Goal: Transaction & Acquisition: Purchase product/service

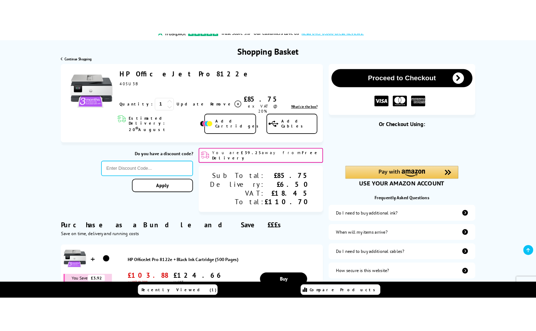
scroll to position [35, 0]
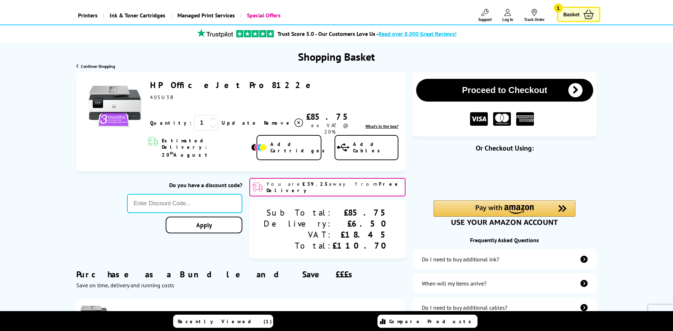
drag, startPoint x: 238, startPoint y: 87, endPoint x: 150, endPoint y: 87, distance: 87.6
click at [150, 87] on div "HP OfficeJet Pro 8122e ex VAT @ 20%" at bounding box center [274, 89] width 248 height 21
drag, startPoint x: 150, startPoint y: 87, endPoint x: 157, endPoint y: 87, distance: 6.7
copy link "HP OfficeJet Pro 8122e"
